Goal: Navigation & Orientation: Find specific page/section

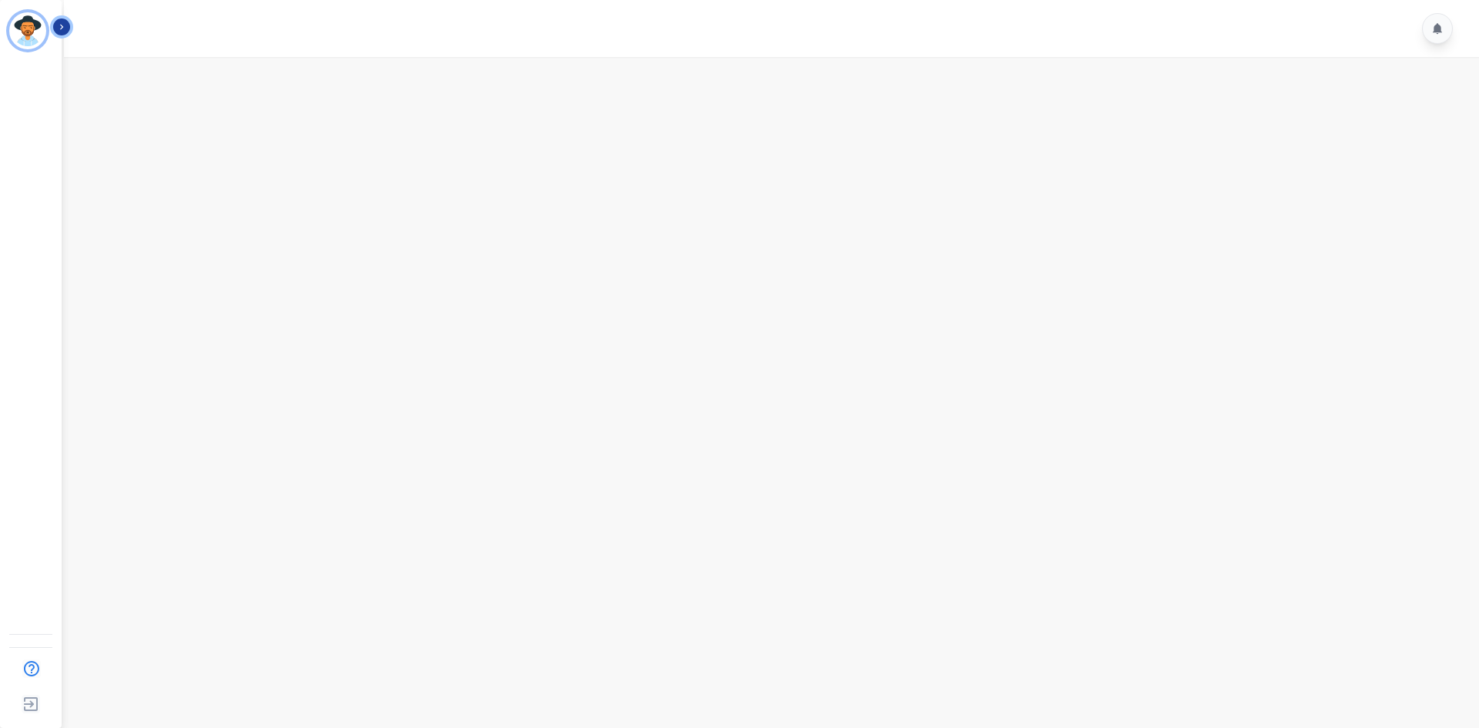
click at [66, 24] on icon "Sidebar" at bounding box center [61, 27] width 11 height 11
click at [193, 31] on icon "Sidebar" at bounding box center [196, 27] width 11 height 11
click at [746, 95] on h1 "My Team Metrics" at bounding box center [769, 83] width 1389 height 28
click at [52, 23] on li "[PERSON_NAME][EMAIL_ADDRESS][PERSON_NAME][DOMAIN_NAME] ID: [PERSON_NAME][EMAIL_…" at bounding box center [31, 24] width 62 height 49
click at [62, 25] on icon "Sidebar" at bounding box center [61, 27] width 11 height 11
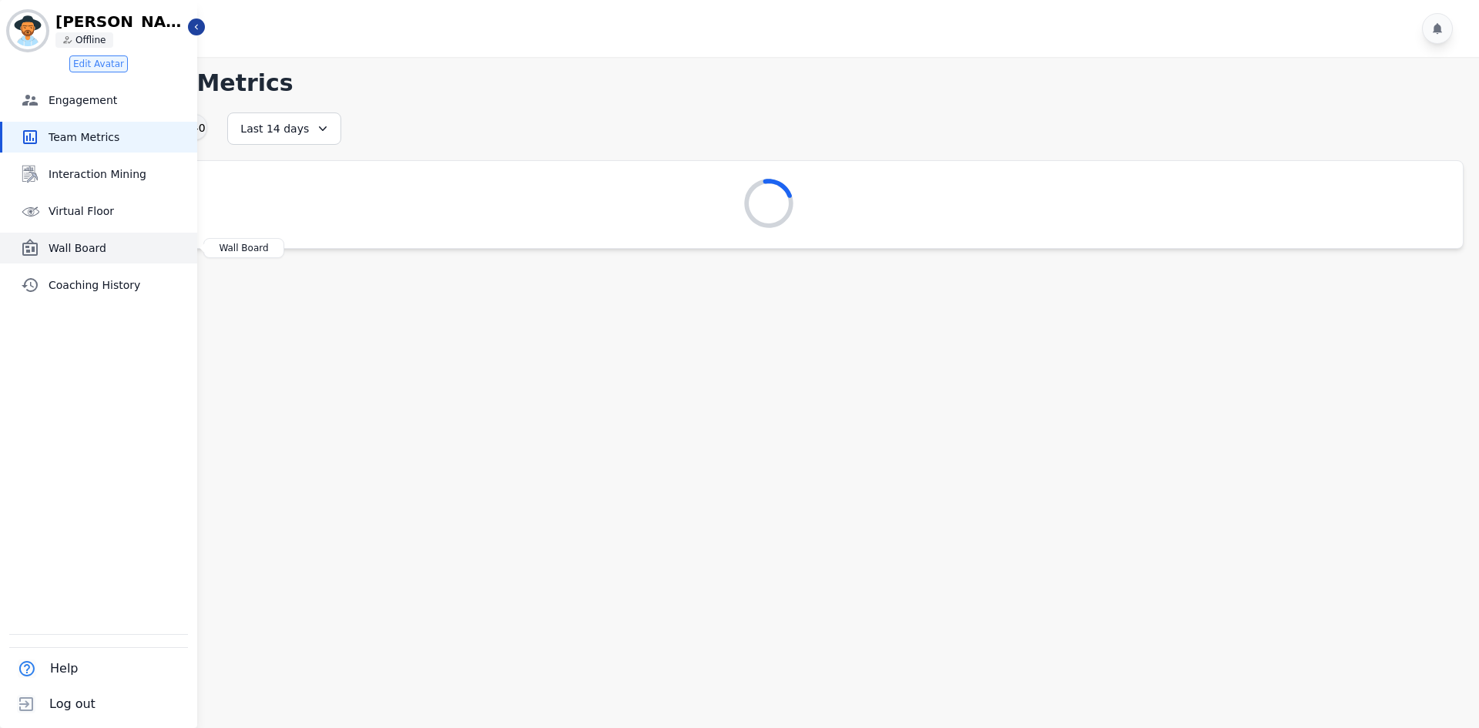
click at [103, 246] on span "Wall Board" at bounding box center [120, 247] width 142 height 15
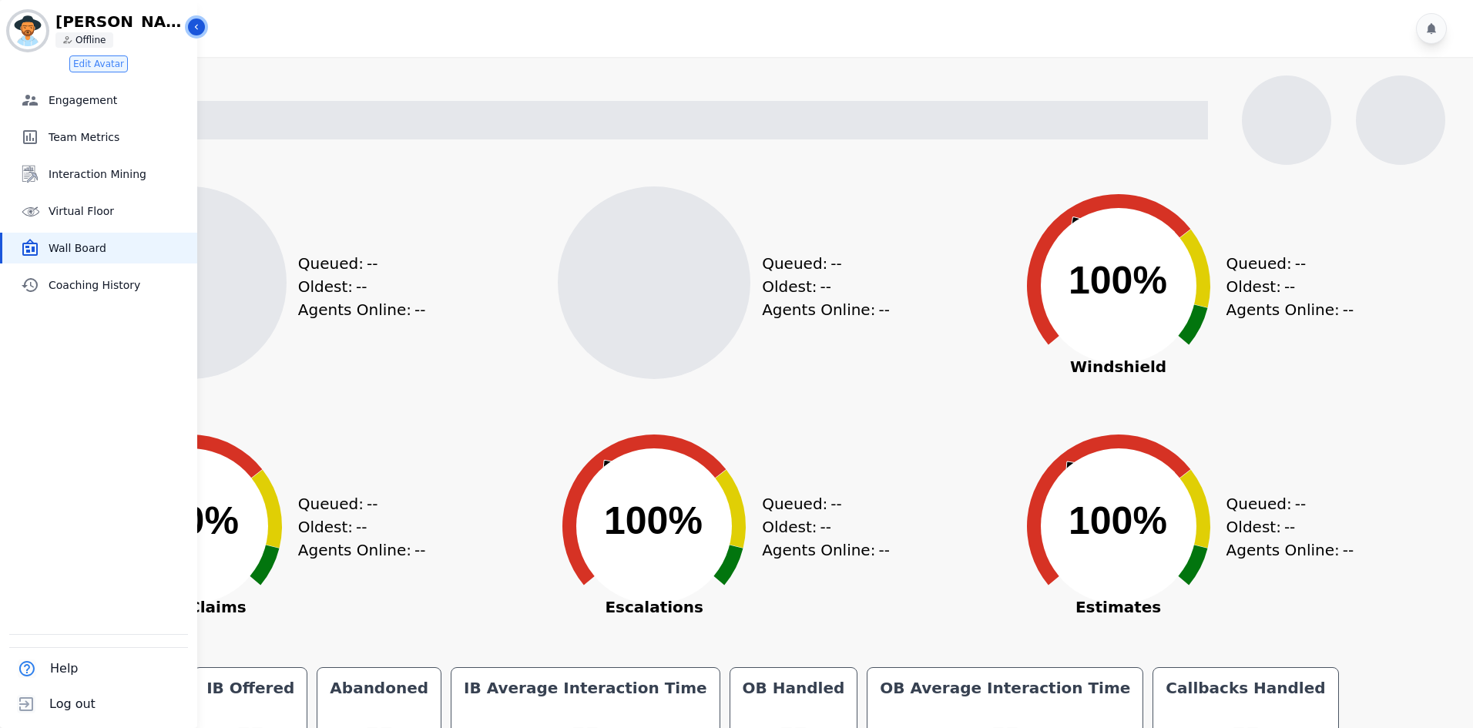
click at [203, 23] on button "Icon description" at bounding box center [196, 26] width 17 height 17
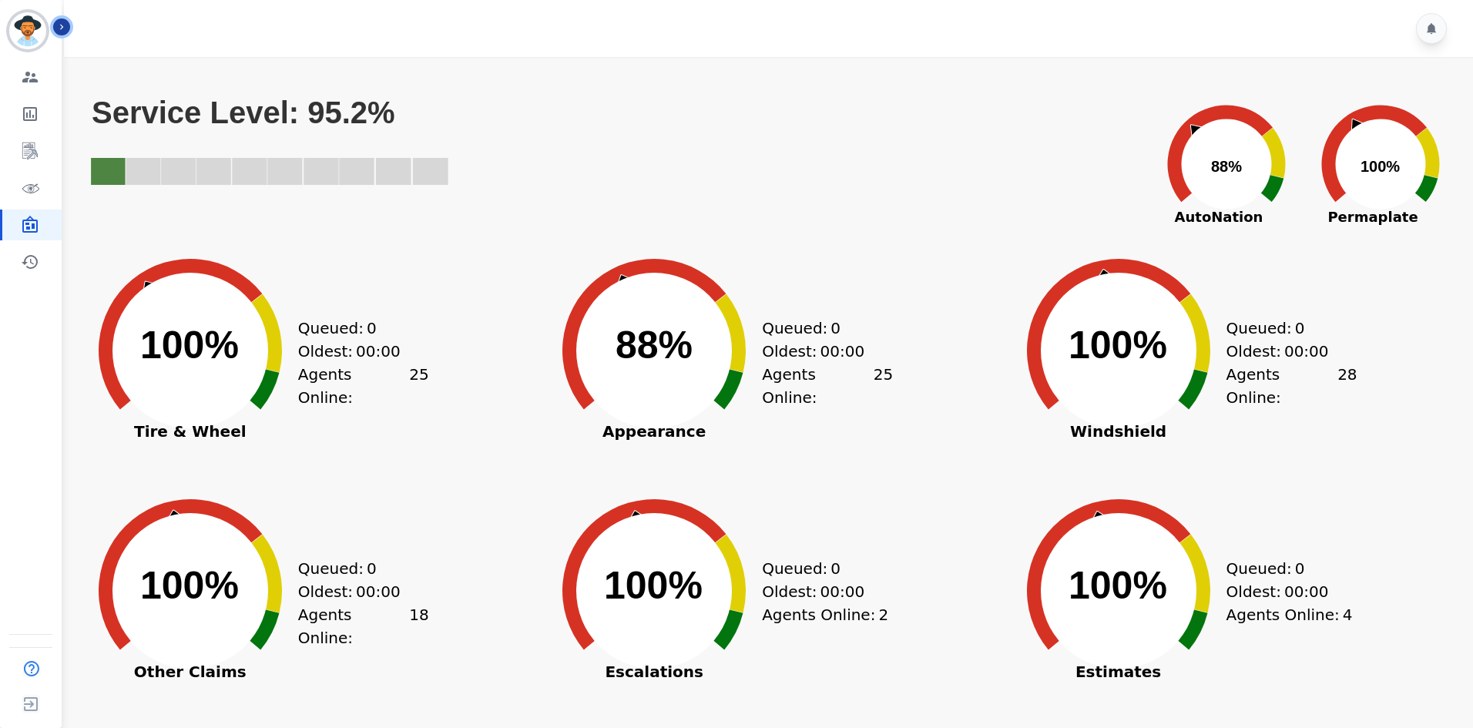
click at [68, 27] on button "Icon description" at bounding box center [61, 26] width 17 height 17
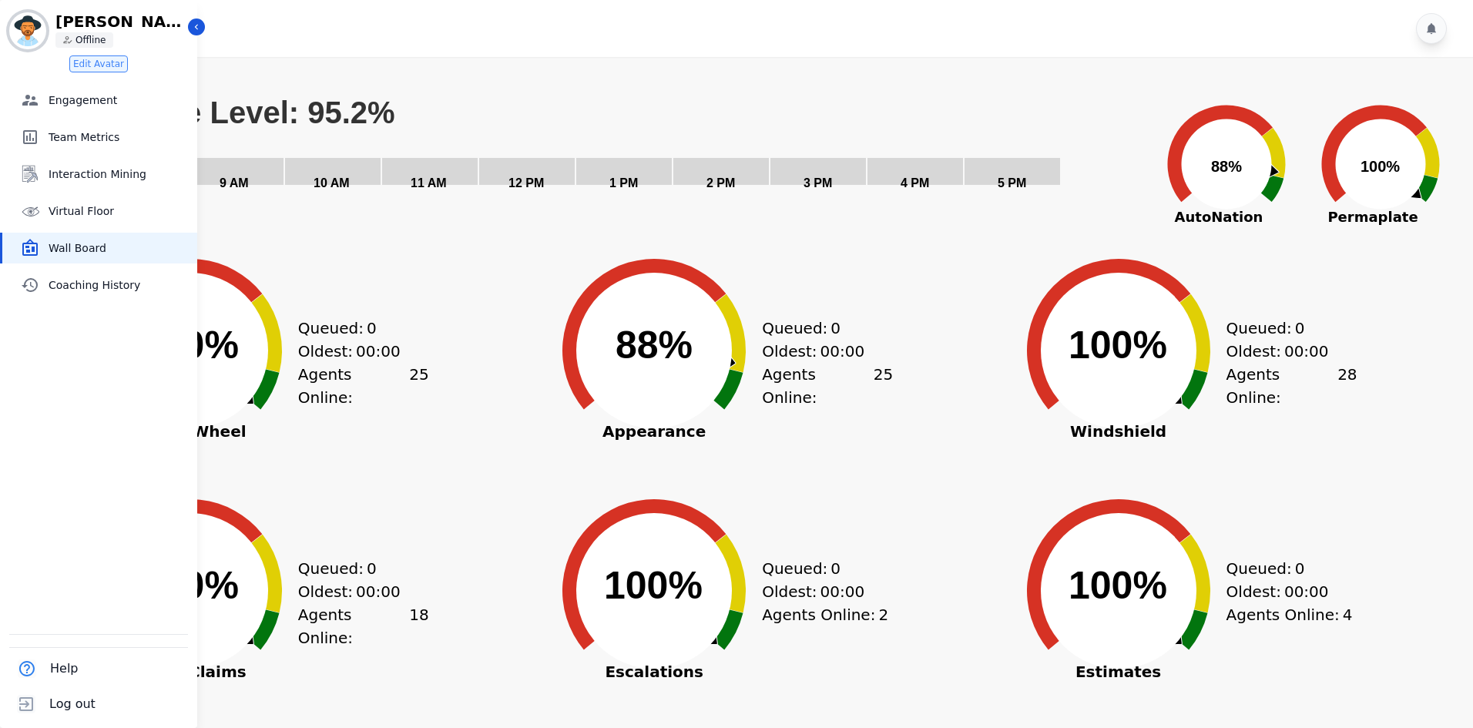
click at [207, 23] on div at bounding box center [770, 28] width 1413 height 57
click at [201, 23] on icon "Sidebar" at bounding box center [196, 27] width 11 height 11
